Goal: Information Seeking & Learning: Compare options

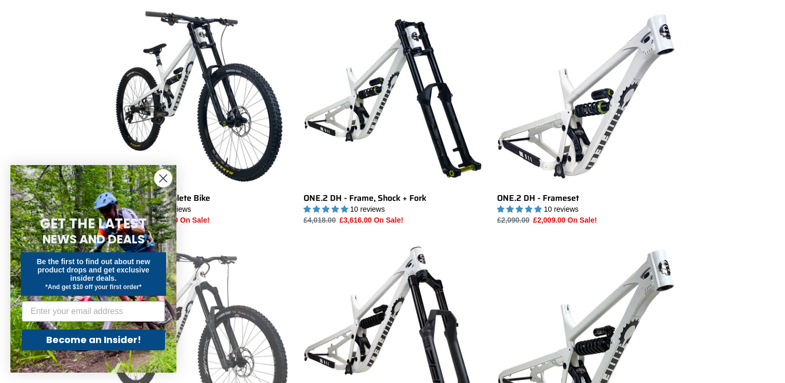
scroll to position [259, 0]
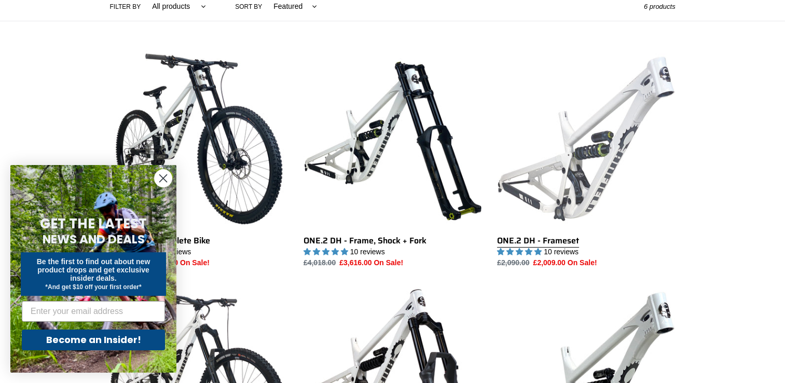
click at [543, 235] on link "ONE.2 DH - Frameset" at bounding box center [586, 159] width 178 height 218
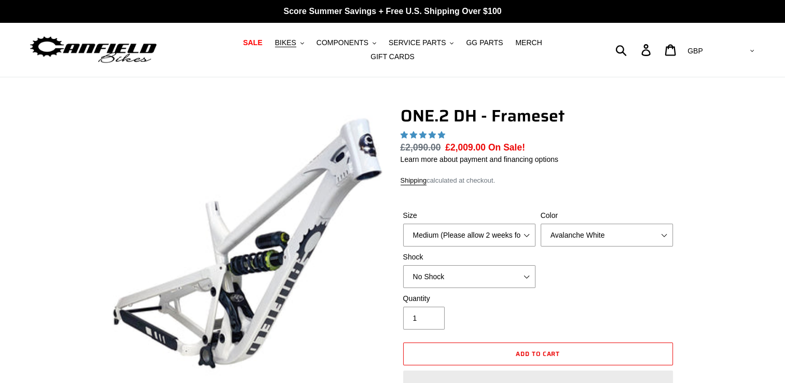
select select "highest-rating"
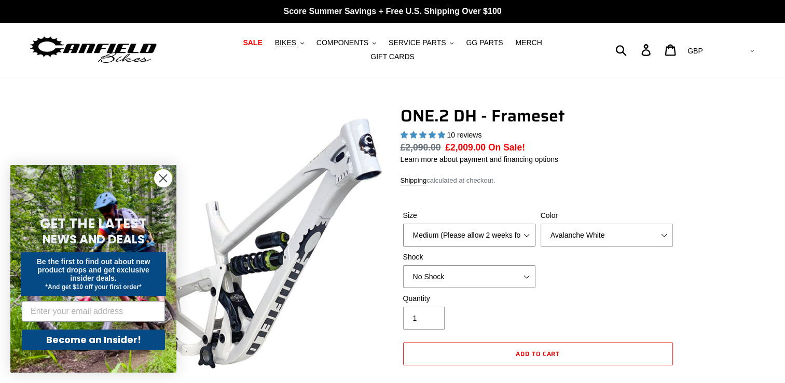
click at [526, 228] on select "Medium (Please allow 2 weeks for delivery) Large (Sold Out)" at bounding box center [469, 234] width 132 height 23
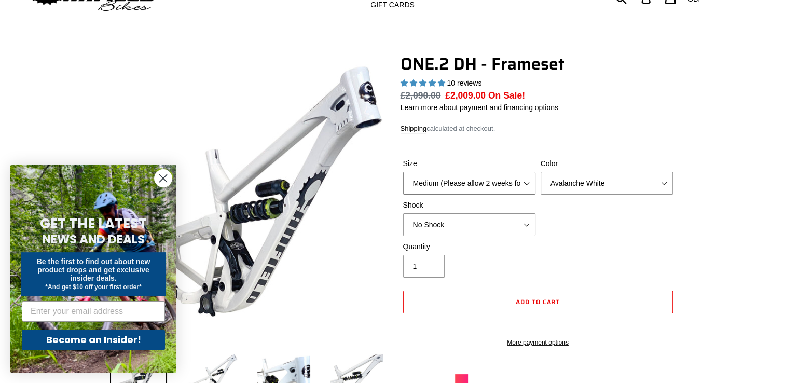
click at [527, 178] on select "Medium (Please allow 2 weeks for delivery) Large (Sold Out)" at bounding box center [469, 183] width 132 height 23
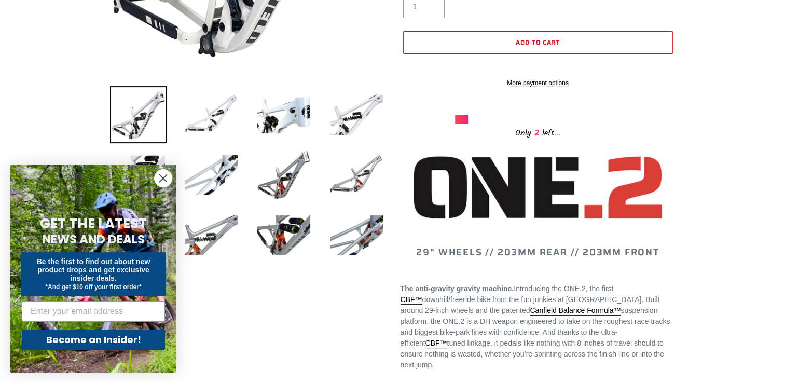
scroll to position [156, 0]
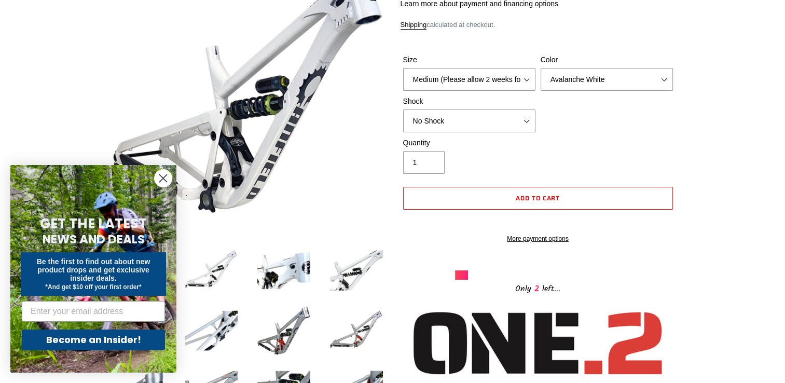
click at [160, 174] on circle "Close dialog" at bounding box center [163, 178] width 17 height 17
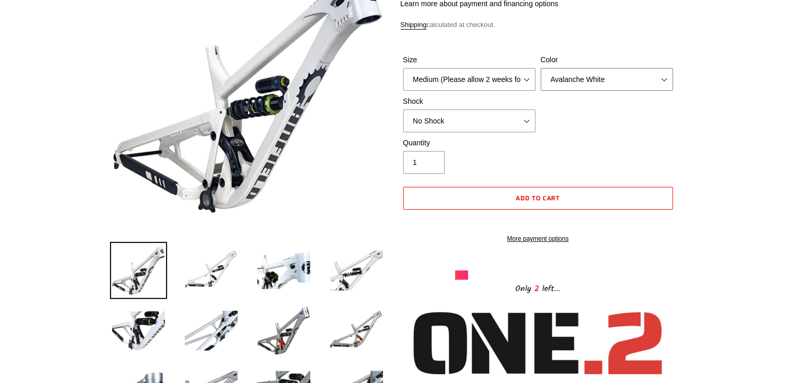
click at [662, 74] on select "Avalanche White Bentonite Grey" at bounding box center [606, 79] width 132 height 23
select select "Bentonite Grey"
click at [540, 68] on select "Avalanche White Bentonite Grey" at bounding box center [606, 79] width 132 height 23
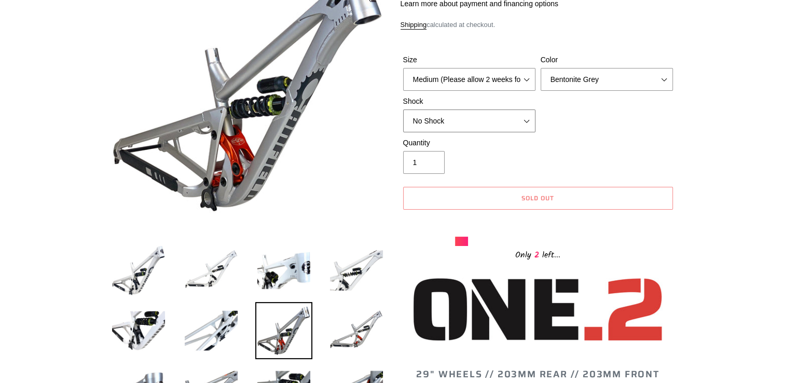
click at [524, 113] on select "No Shock Fox DHX2 Coil RockShox Vivid Coil EXT Storia LOK V3 (Custom Order)" at bounding box center [469, 120] width 132 height 23
click at [624, 137] on div "Quantity 1" at bounding box center [537, 157] width 275 height 41
click at [530, 71] on select "Medium (Please allow 2 weeks for delivery) Large (Sold Out)" at bounding box center [469, 79] width 132 height 23
select select "Large (Sold Out)"
click at [403, 68] on select "Medium (Please allow 2 weeks for delivery) Large (Sold Out)" at bounding box center [469, 79] width 132 height 23
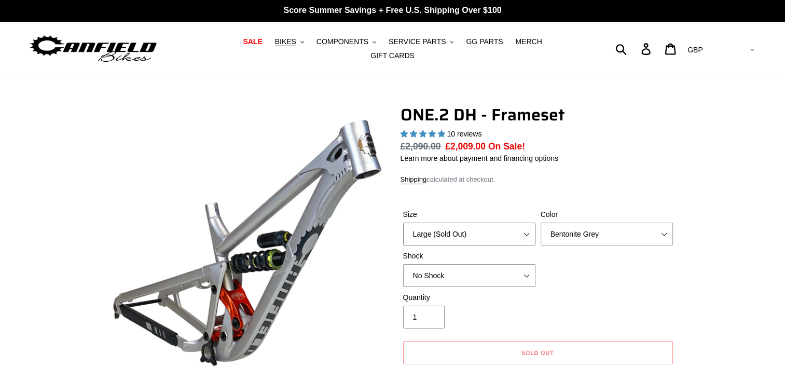
scroll to position [0, 0]
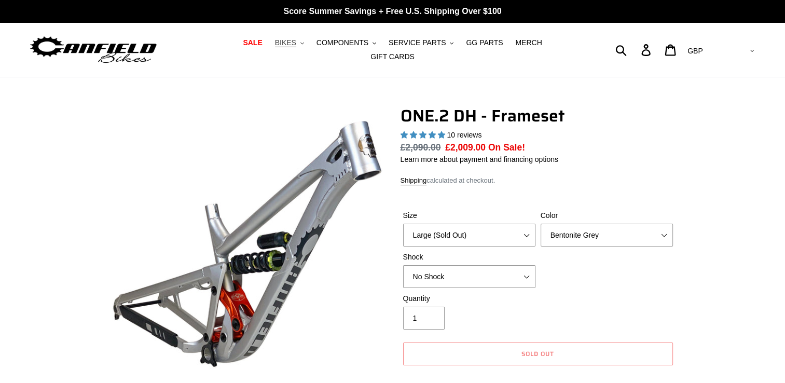
click at [283, 45] on button "BIKES .cls-1{fill:#231f20}" at bounding box center [289, 43] width 39 height 14
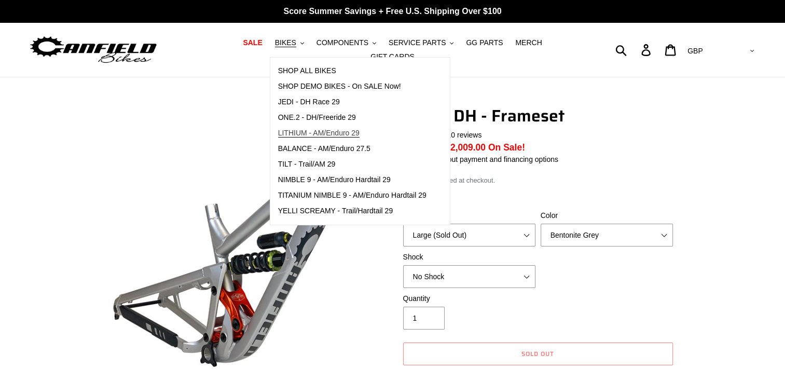
click at [298, 137] on span "LITHIUM - AM/Enduro 29" at bounding box center [318, 133] width 81 height 9
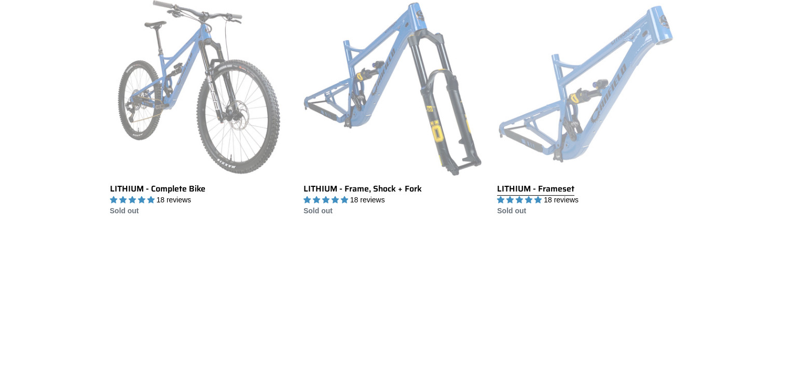
scroll to position [259, 0]
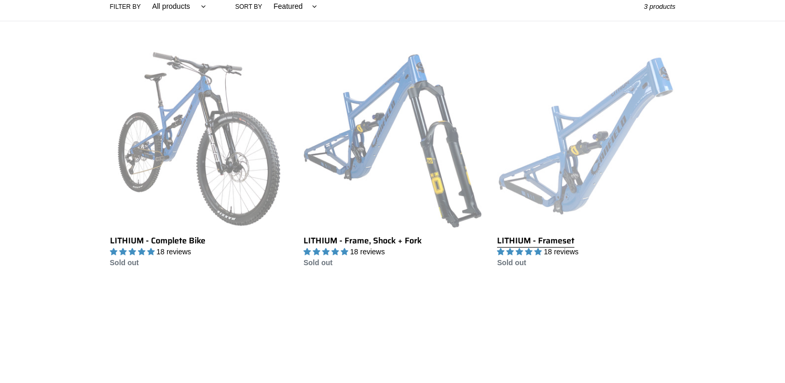
click at [589, 179] on link "LITHIUM - Frameset" at bounding box center [586, 159] width 178 height 218
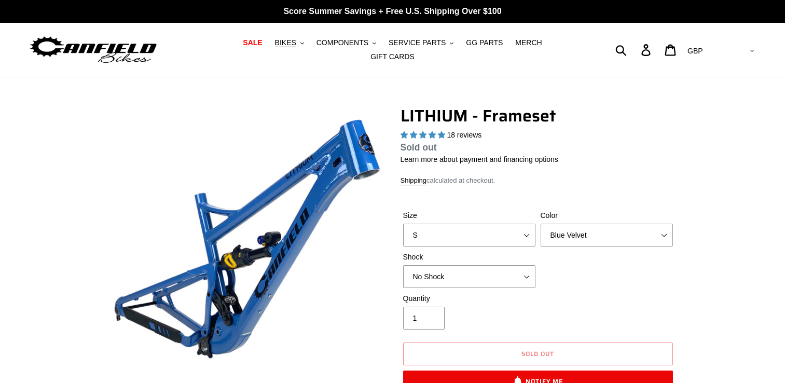
select select "highest-rating"
click at [526, 227] on select "S M L XL" at bounding box center [469, 234] width 132 height 23
select select "L"
click at [403, 223] on select "S M L XL" at bounding box center [469, 234] width 132 height 23
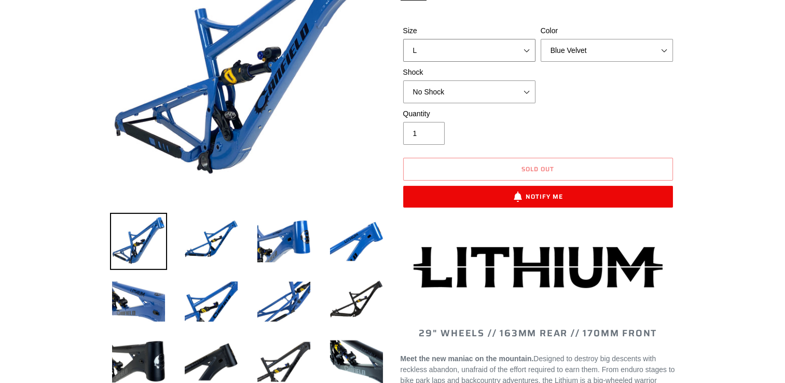
scroll to position [104, 0]
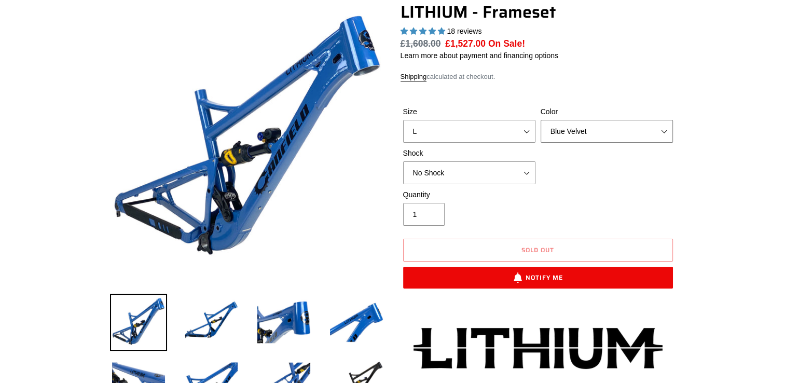
click at [664, 120] on select "Blue Velvet Stealth Black" at bounding box center [606, 131] width 132 height 23
select select "Stealth Black"
click at [540, 120] on select "Blue Velvet Stealth Black" at bounding box center [606, 131] width 132 height 23
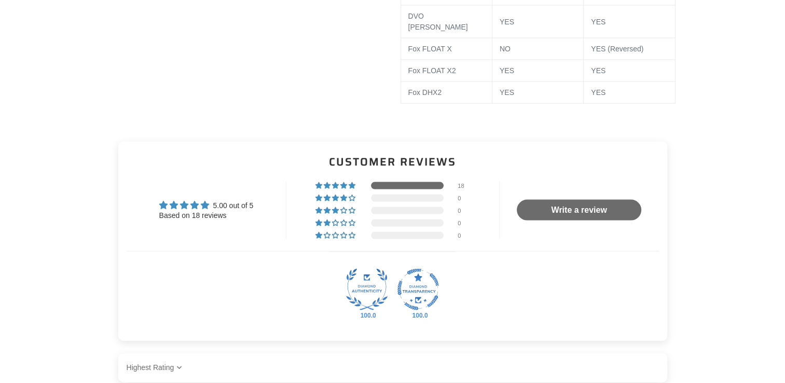
scroll to position [2178, 0]
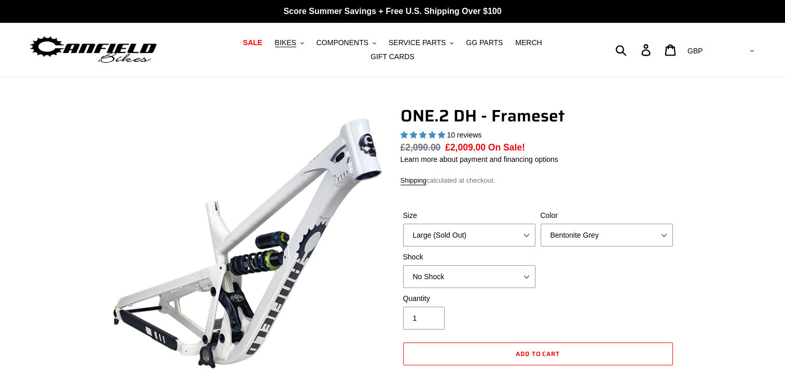
select select "Large (Sold Out)"
select select "Bentonite Grey"
select select "highest-rating"
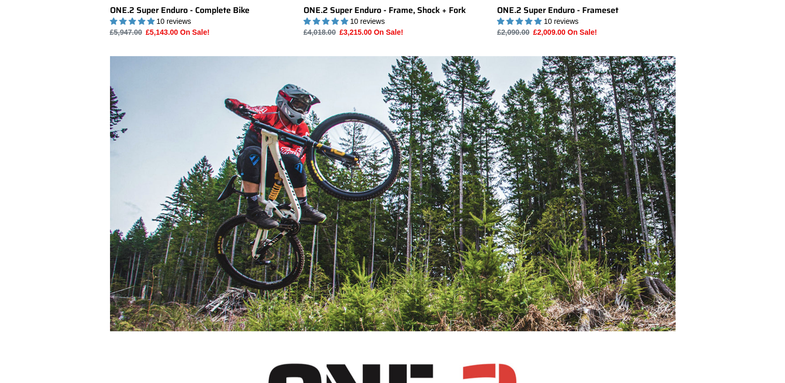
scroll to position [519, 0]
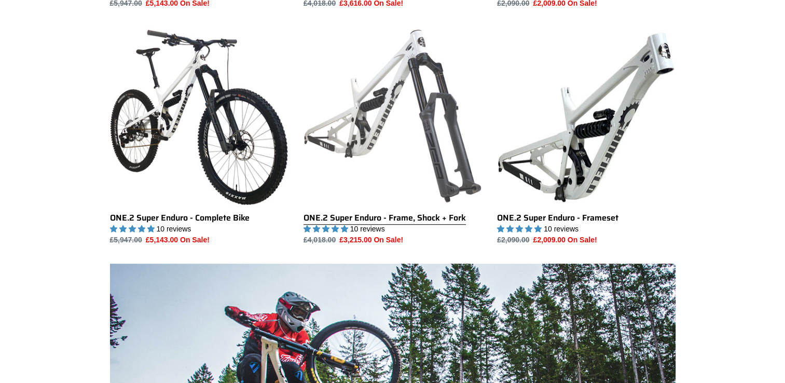
click at [379, 88] on link "ONE.2 Super Enduro - Frame, Shock + Fork" at bounding box center [392, 136] width 178 height 218
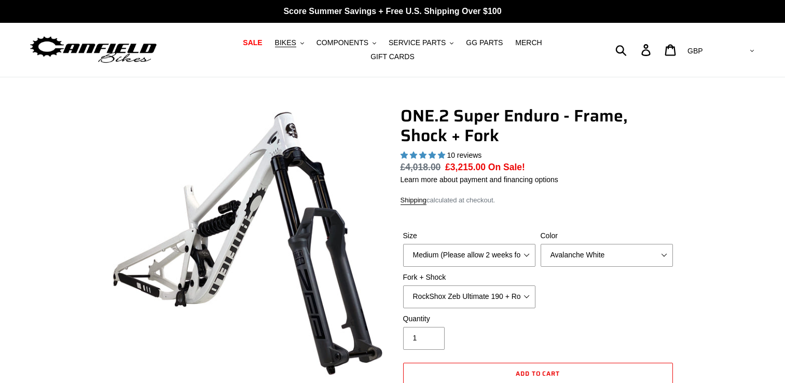
select select "highest-rating"
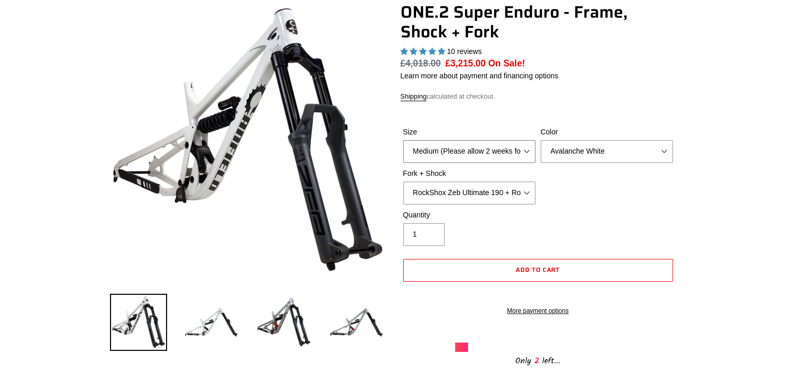
click at [523, 144] on select "Medium (Please allow 2 weeks for delivery) Large (Sold Out)" at bounding box center [469, 151] width 132 height 23
click at [664, 144] on select "Avalanche White Bentonite Grey" at bounding box center [606, 151] width 132 height 23
select select "Bentonite Grey"
click at [540, 140] on select "Avalanche White Bentonite Grey" at bounding box center [606, 151] width 132 height 23
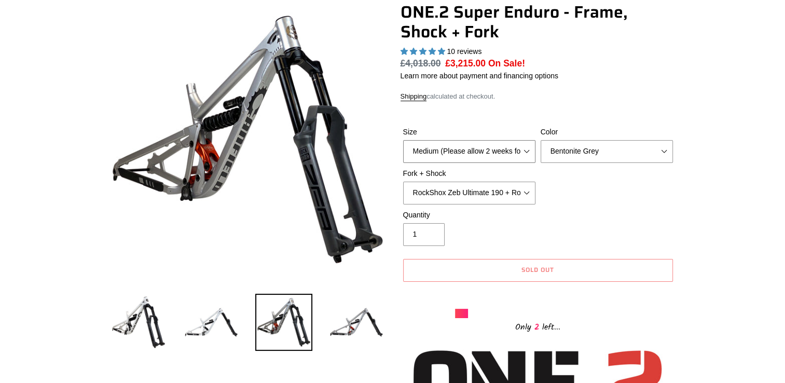
click at [523, 142] on select "Medium (Please allow 2 weeks for delivery) Large (Sold Out)" at bounding box center [469, 151] width 132 height 23
click at [602, 188] on div "Size Medium (Please allow 2 weeks for delivery) Large (Sold Out) Color Avalanch…" at bounding box center [537, 168] width 275 height 83
click at [527, 186] on select "RockShox Zeb Ultimate 190 + RockShox Vivid UltDH Coil 250x70" at bounding box center [469, 192] width 132 height 23
click at [354, 323] on img at bounding box center [356, 321] width 57 height 57
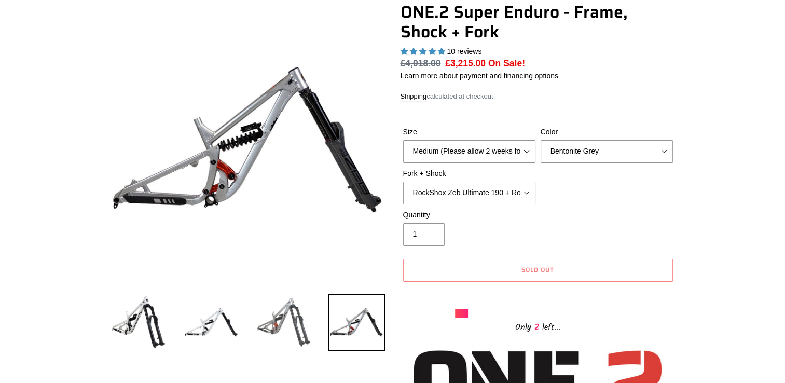
click at [276, 320] on img at bounding box center [283, 321] width 57 height 57
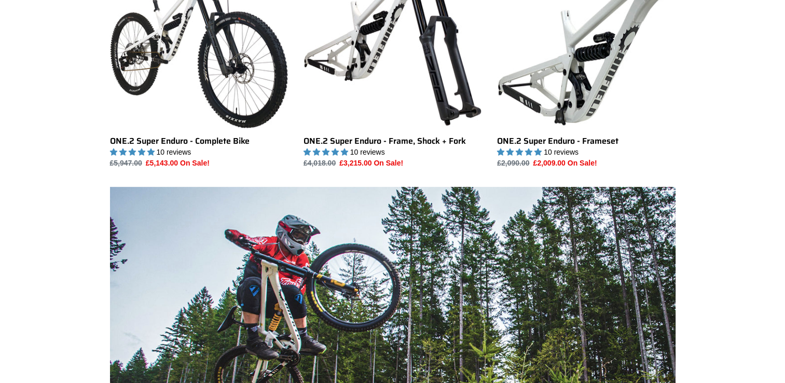
scroll to position [622, 0]
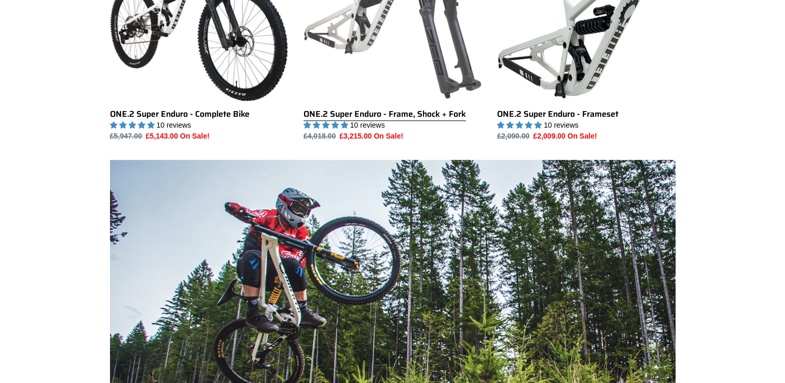
click at [371, 39] on link "ONE.2 Super Enduro - Frame, Shock + Fork" at bounding box center [392, 32] width 178 height 218
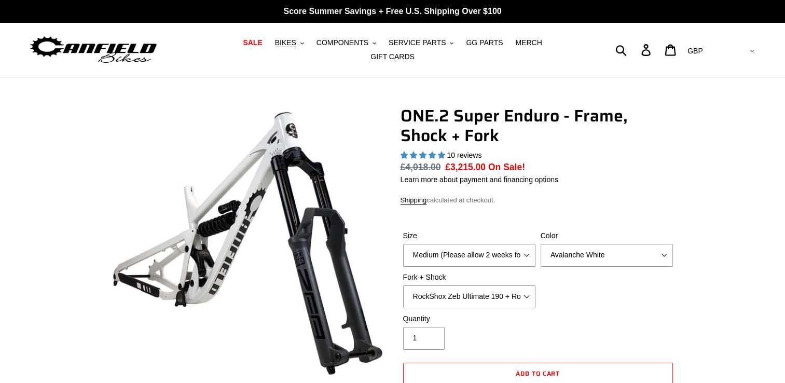
select select "highest-rating"
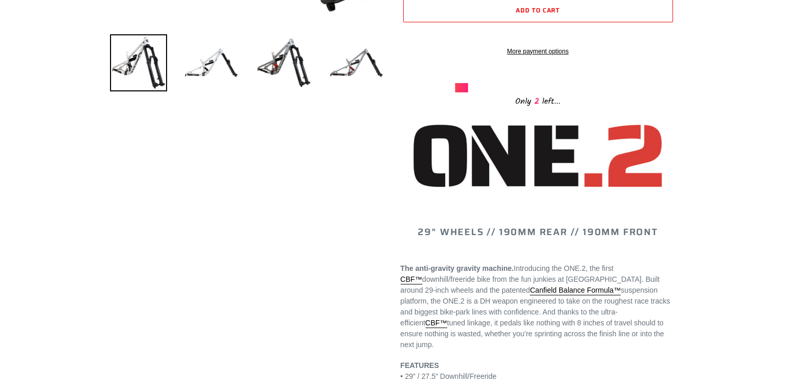
scroll to position [104, 0]
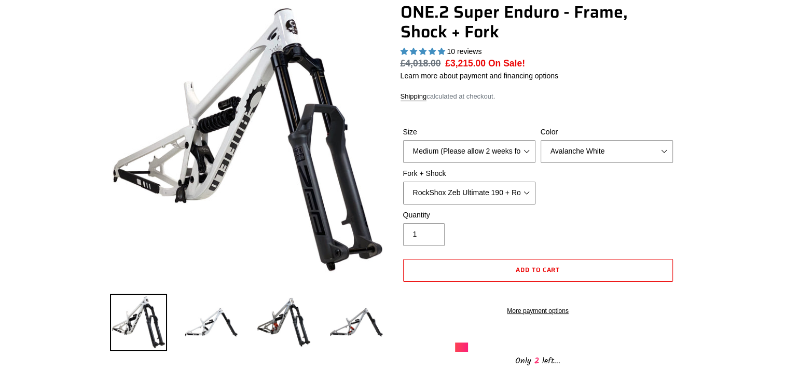
click at [527, 181] on select "RockShox Zeb Ultimate 190 + RockShox Vivid UltDH Coil 250x70" at bounding box center [469, 192] width 132 height 23
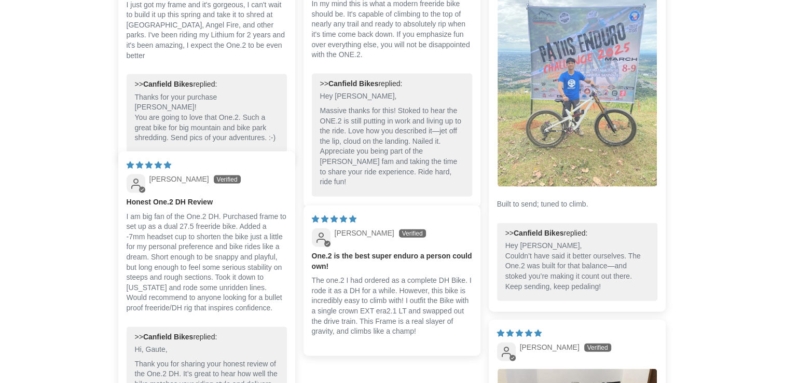
scroll to position [2385, 0]
